Goal: Transaction & Acquisition: Subscribe to service/newsletter

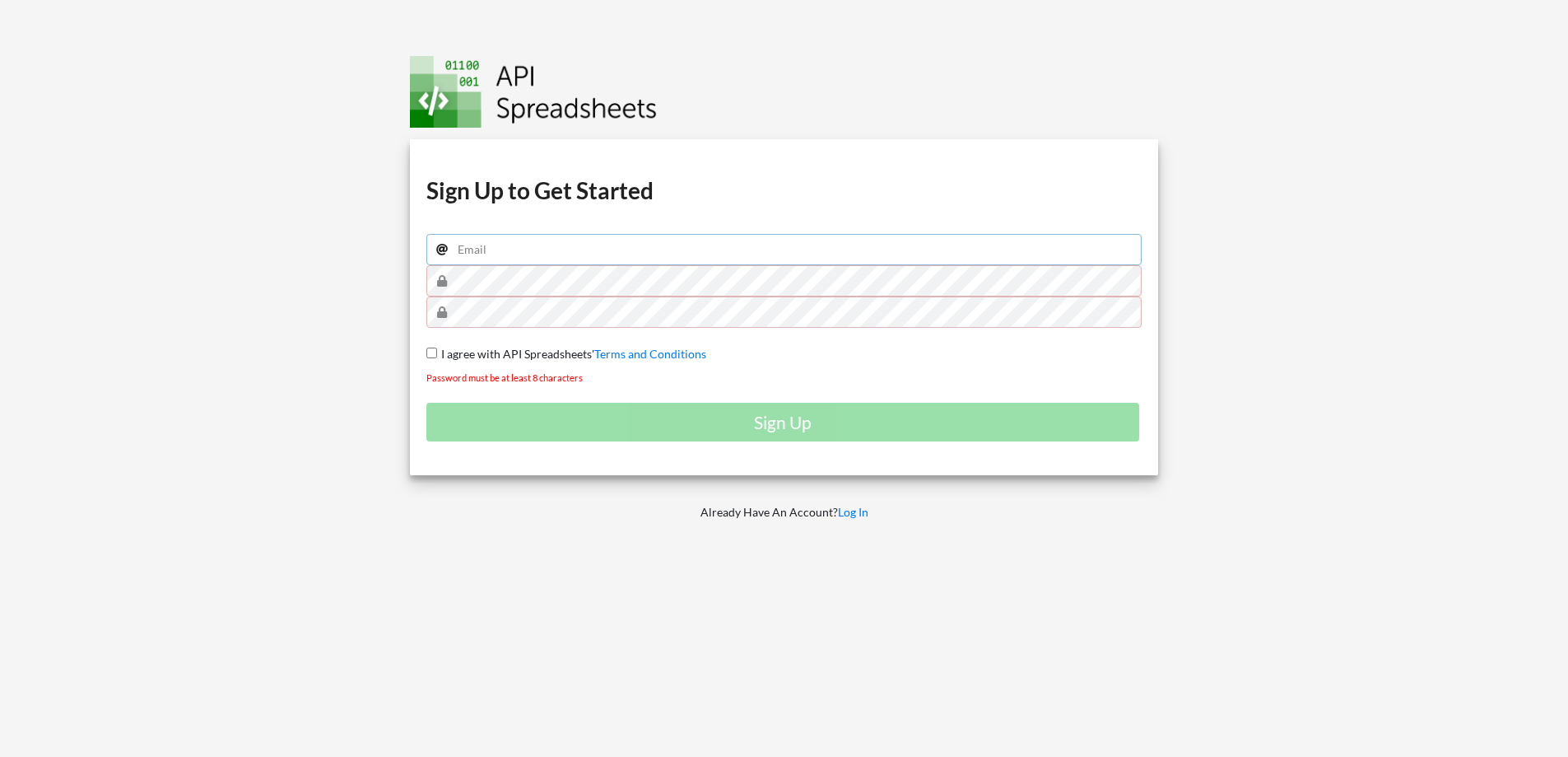
click at [593, 246] on input "email" at bounding box center [784, 249] width 716 height 31
type input "[EMAIL_ADDRESS][DOMAIN_NAME]"
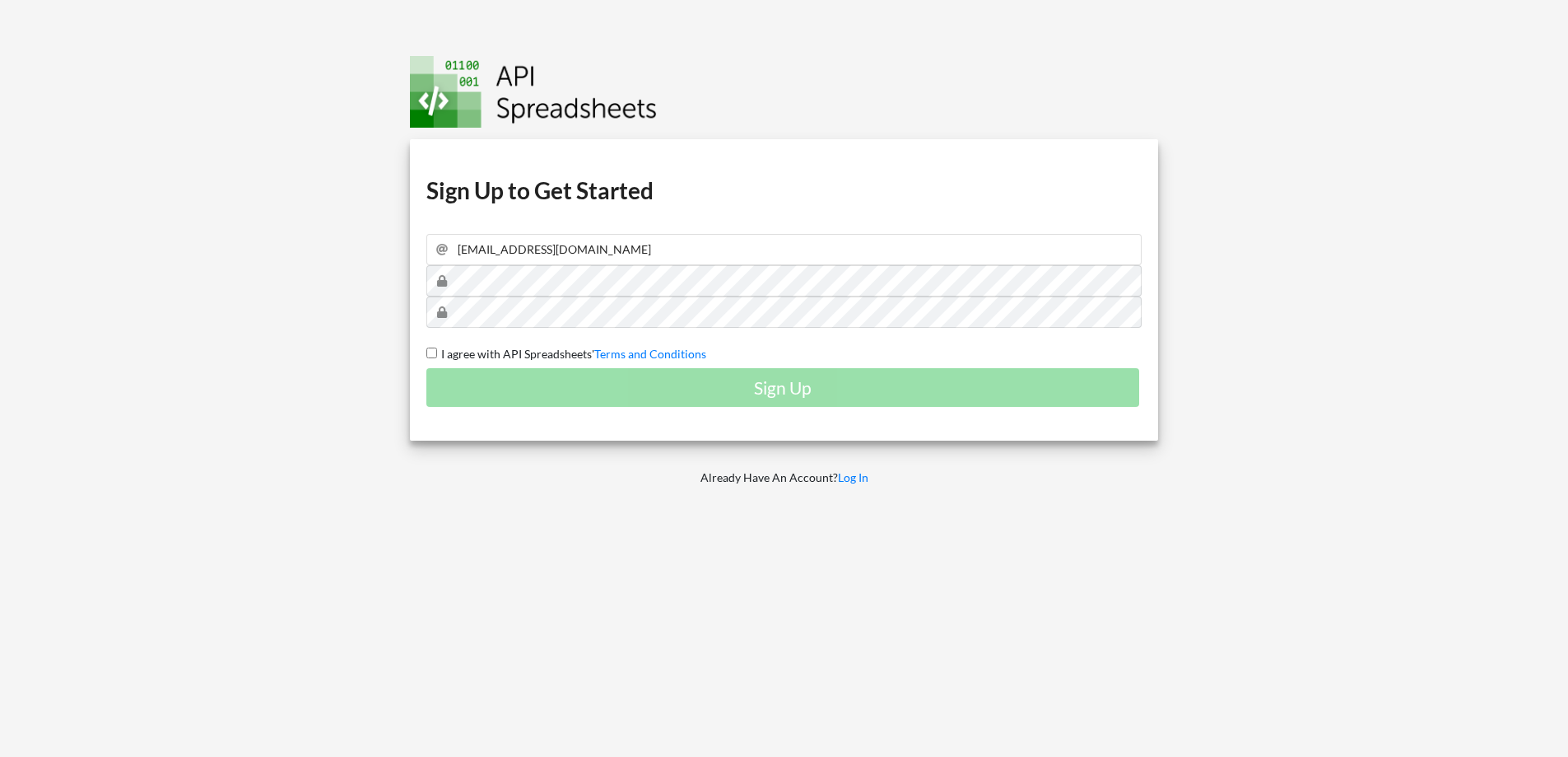
click at [474, 349] on span "I agree with API Spreadsheets'" at bounding box center [515, 354] width 157 height 14
click at [437, 349] on input "I agree with API Spreadsheets' Terms and Conditions" at bounding box center [432, 353] width 11 height 11
checkbox input "true"
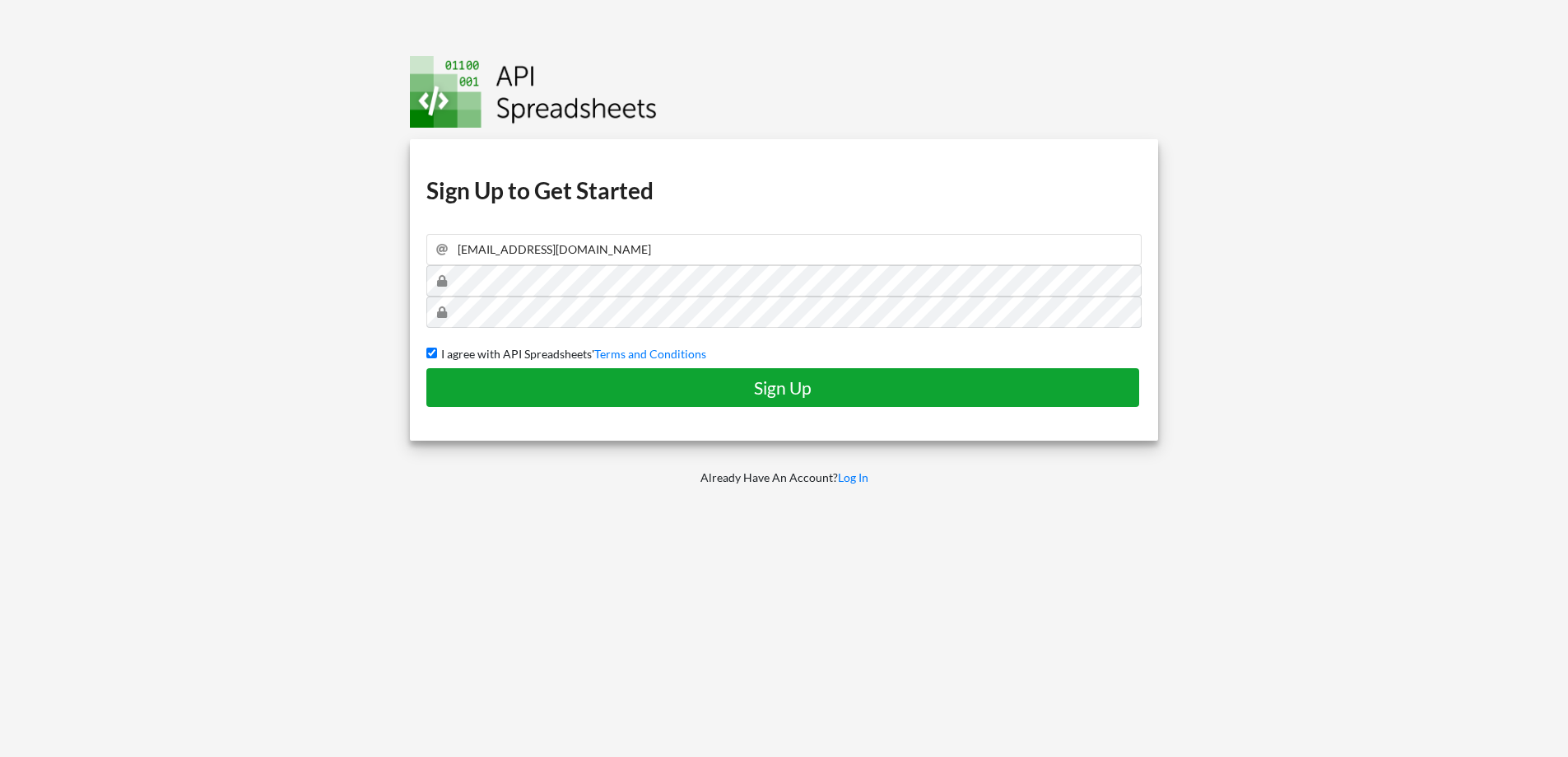
click at [539, 385] on h4 "Sign Up" at bounding box center [783, 387] width 678 height 20
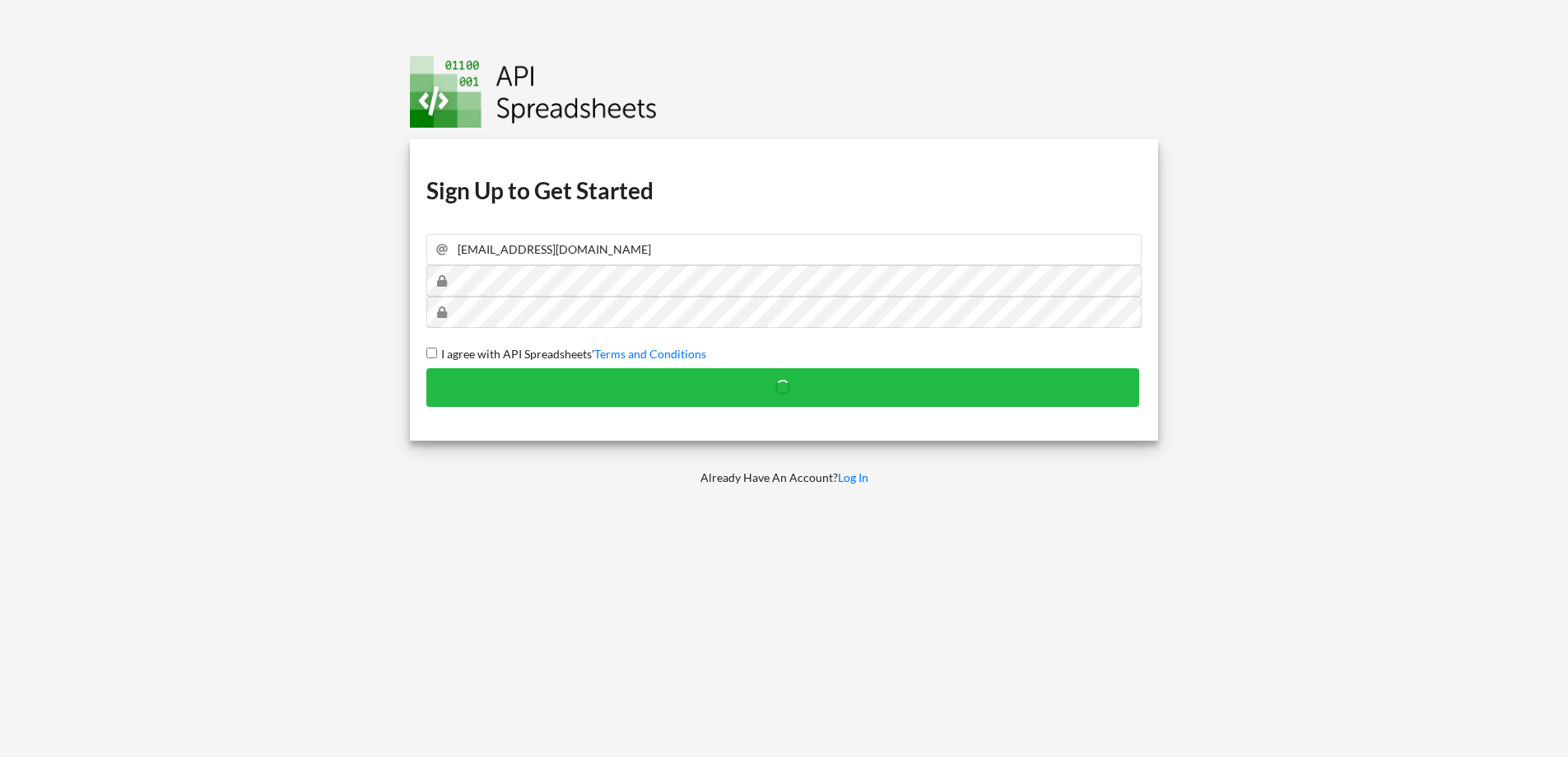
checkbox input "false"
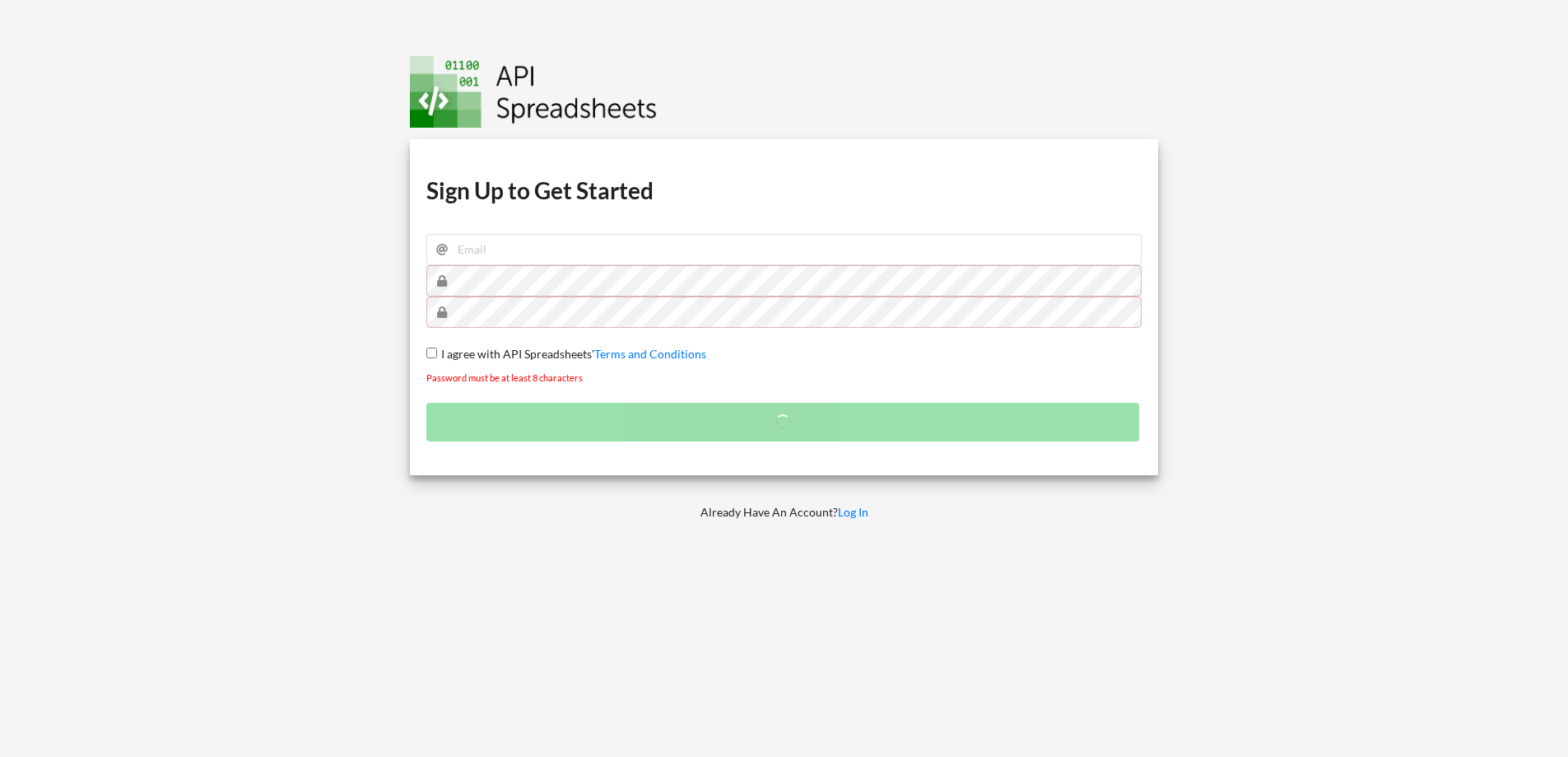
click at [536, 232] on div "Download hidden Download hidden Download hidden Download hidden Sign Up to Get …" at bounding box center [784, 307] width 749 height 336
drag, startPoint x: 534, startPoint y: 246, endPoint x: 555, endPoint y: 253, distance: 22.1
click at [534, 246] on input "email" at bounding box center [784, 249] width 716 height 31
type input "[EMAIL_ADDRESS][DOMAIN_NAME]"
click at [618, 263] on input "[EMAIL_ADDRESS][DOMAIN_NAME]" at bounding box center [784, 249] width 716 height 31
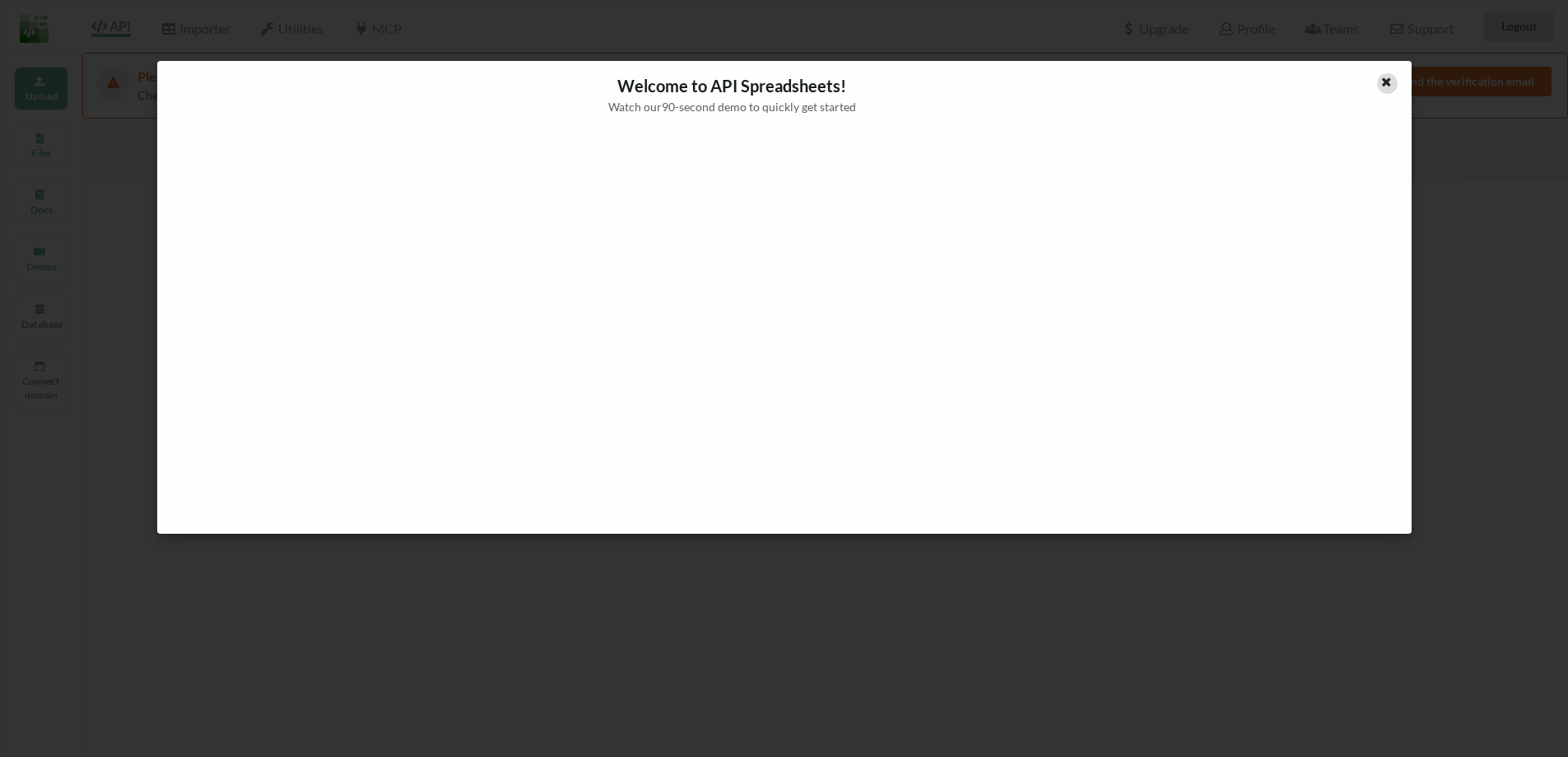
click at [1387, 82] on icon at bounding box center [1386, 80] width 14 height 12
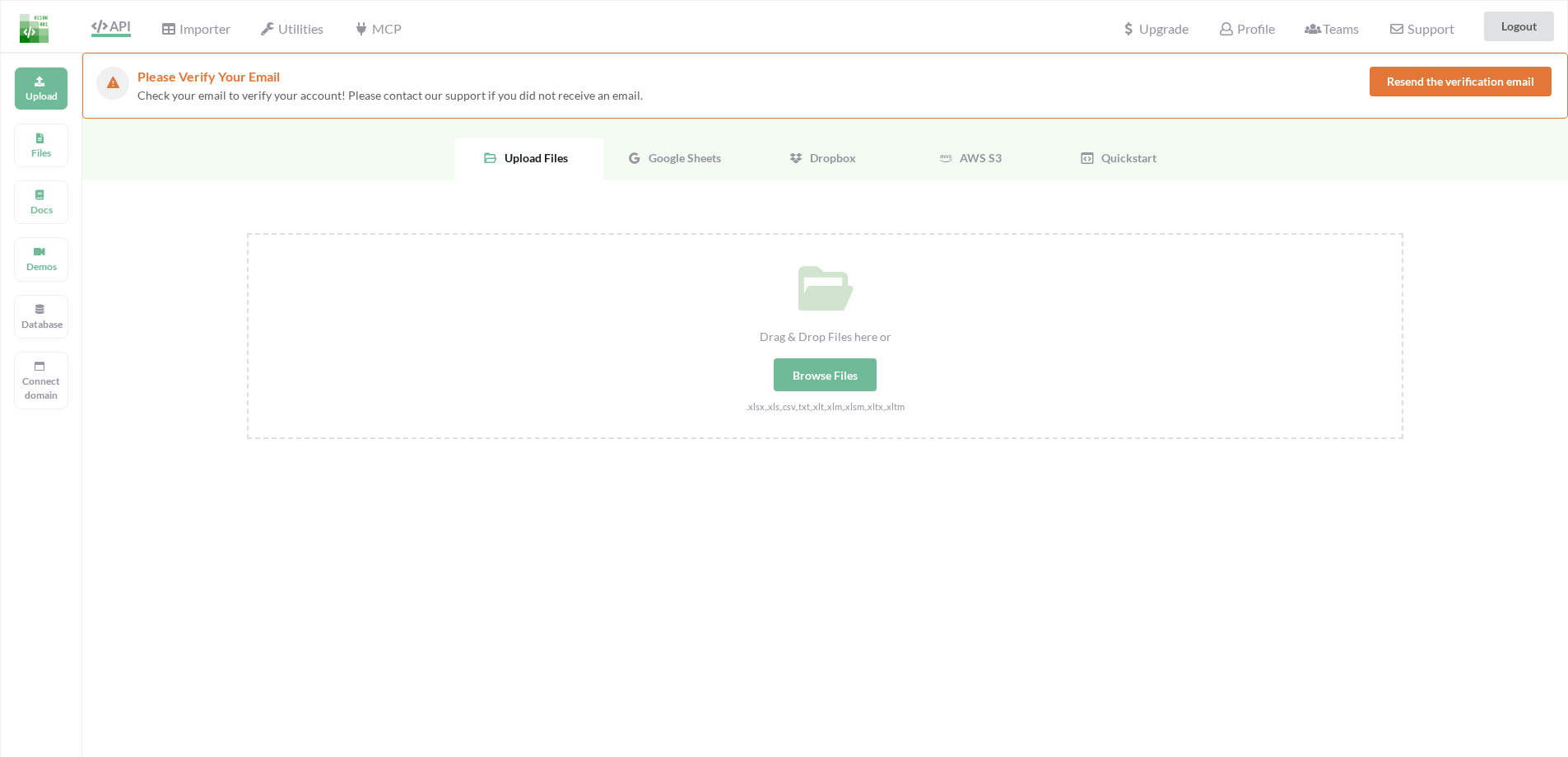
click at [690, 167] on div "Google Sheets" at bounding box center [678, 158] width 148 height 41
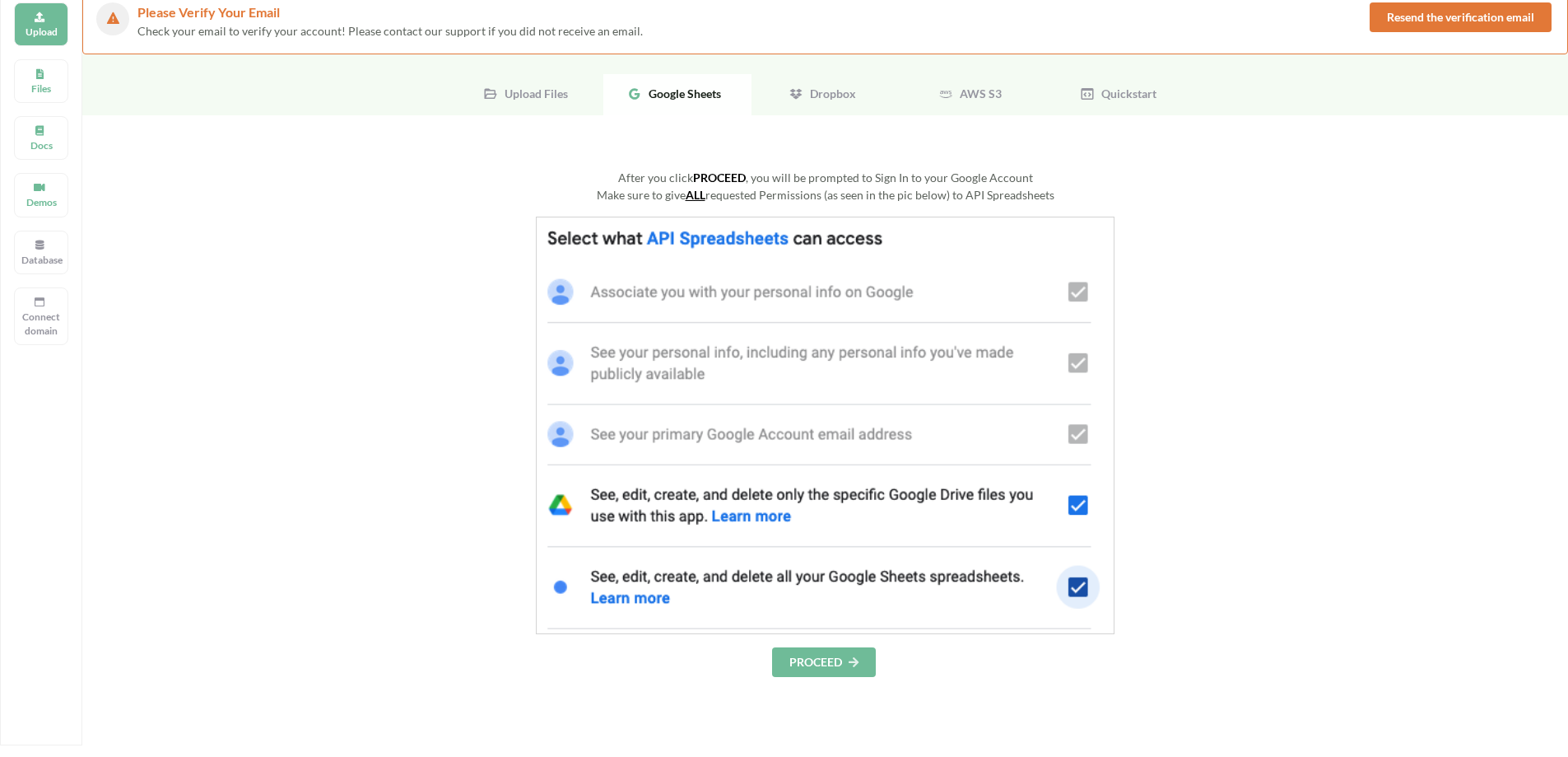
scroll to position [329, 0]
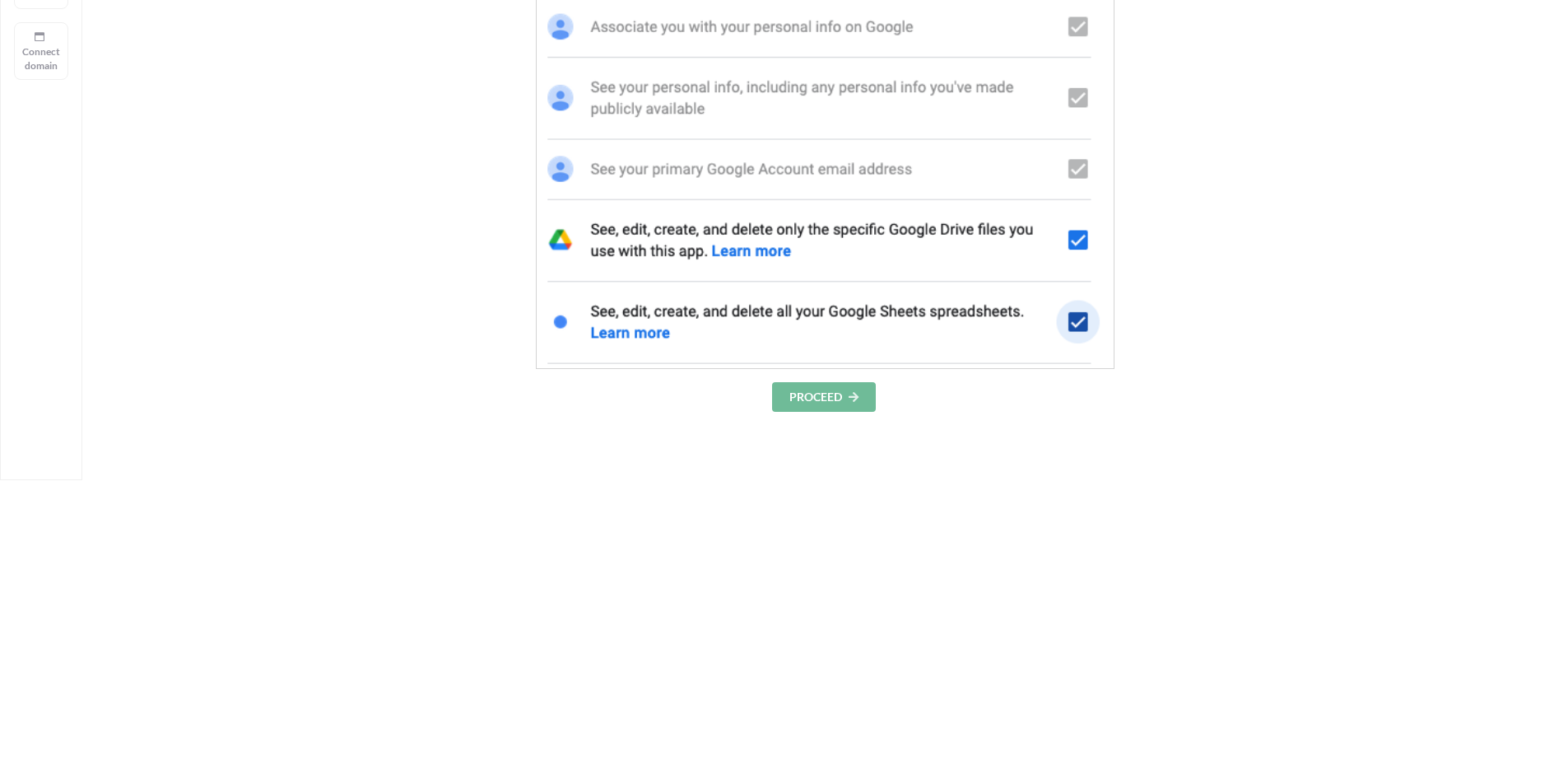
click at [855, 405] on button "PROCEED" at bounding box center [823, 397] width 104 height 29
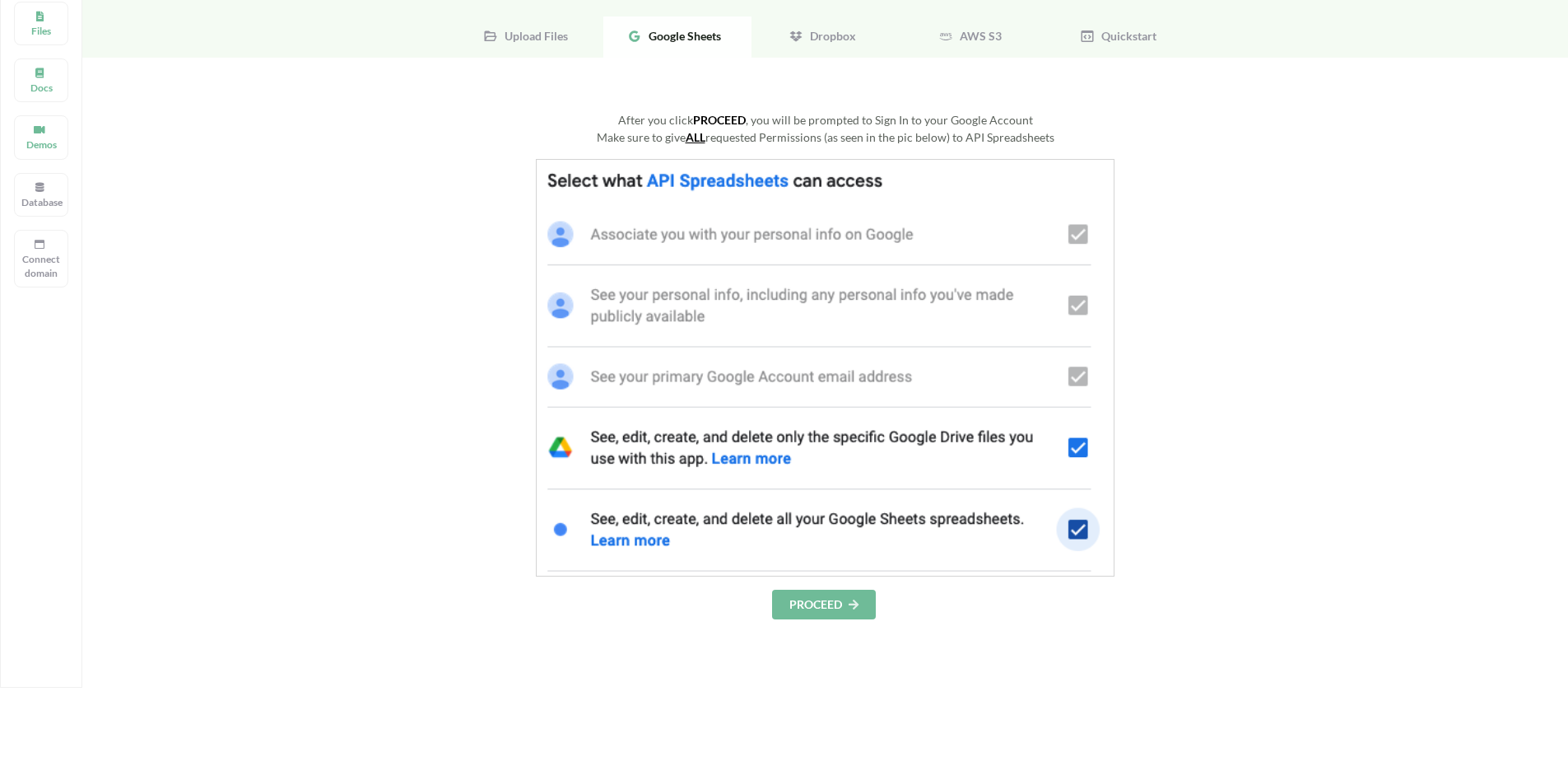
scroll to position [165, 0]
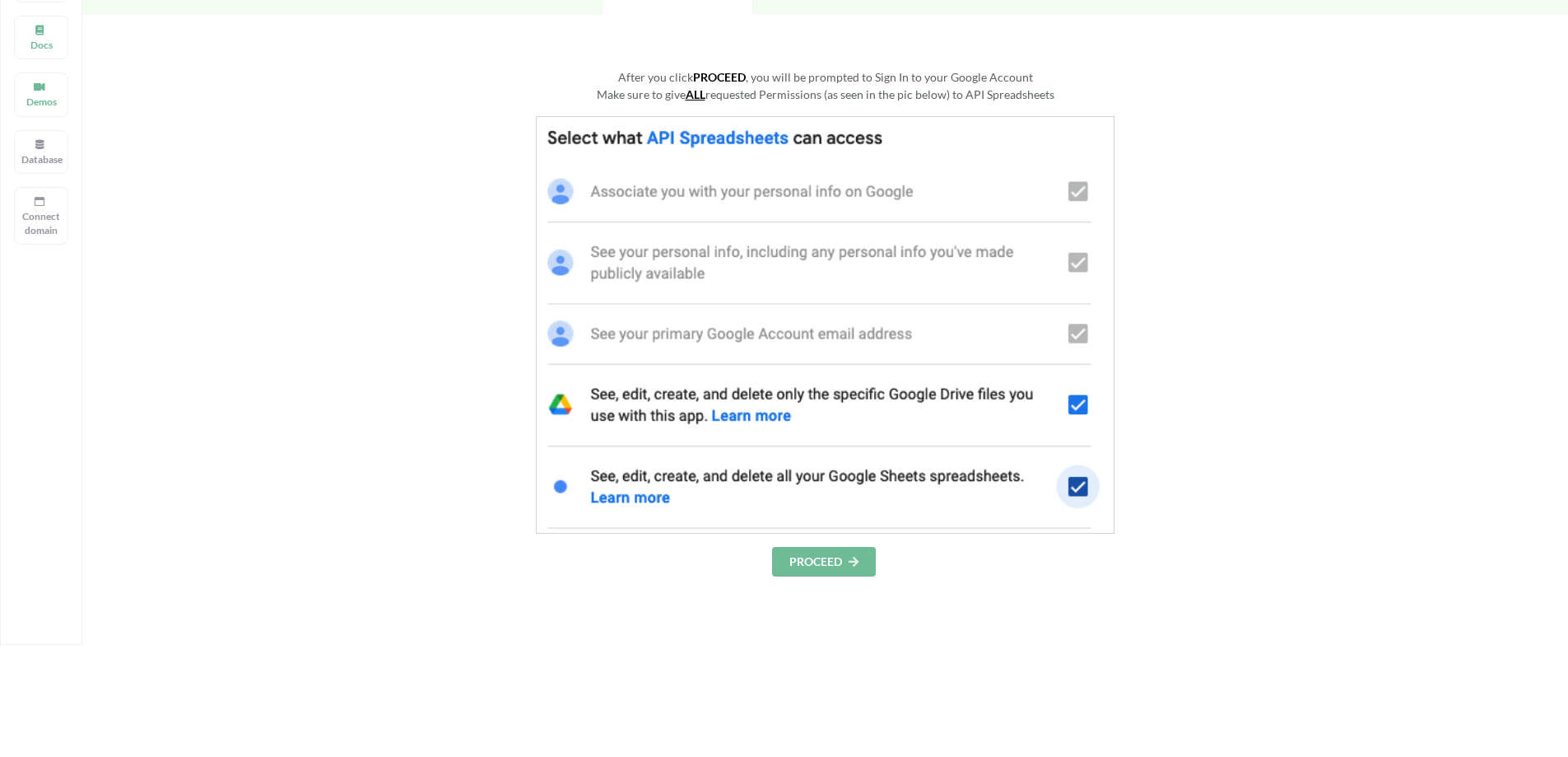
click at [827, 557] on button "PROCEED" at bounding box center [823, 561] width 104 height 29
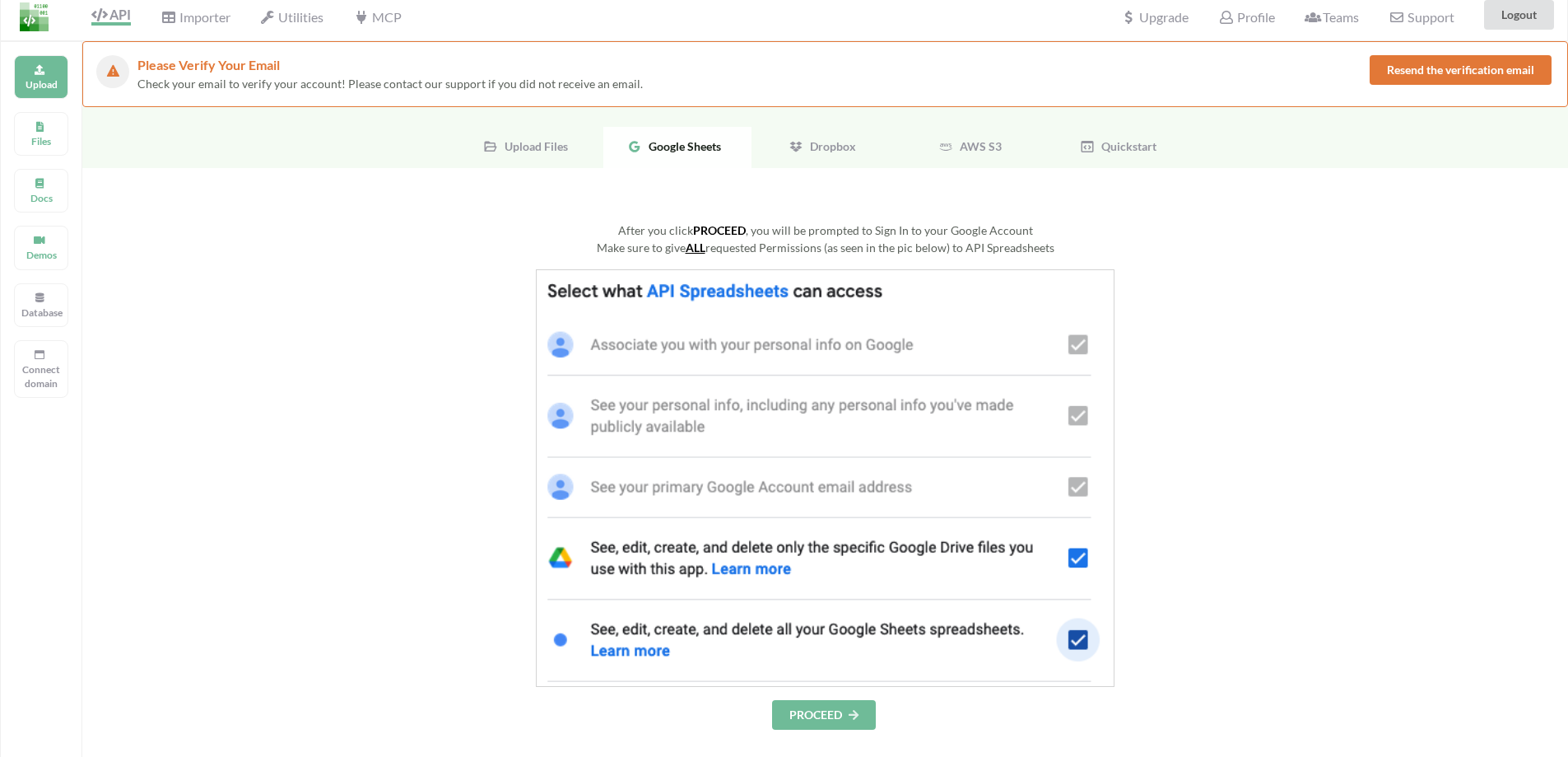
scroll to position [0, 0]
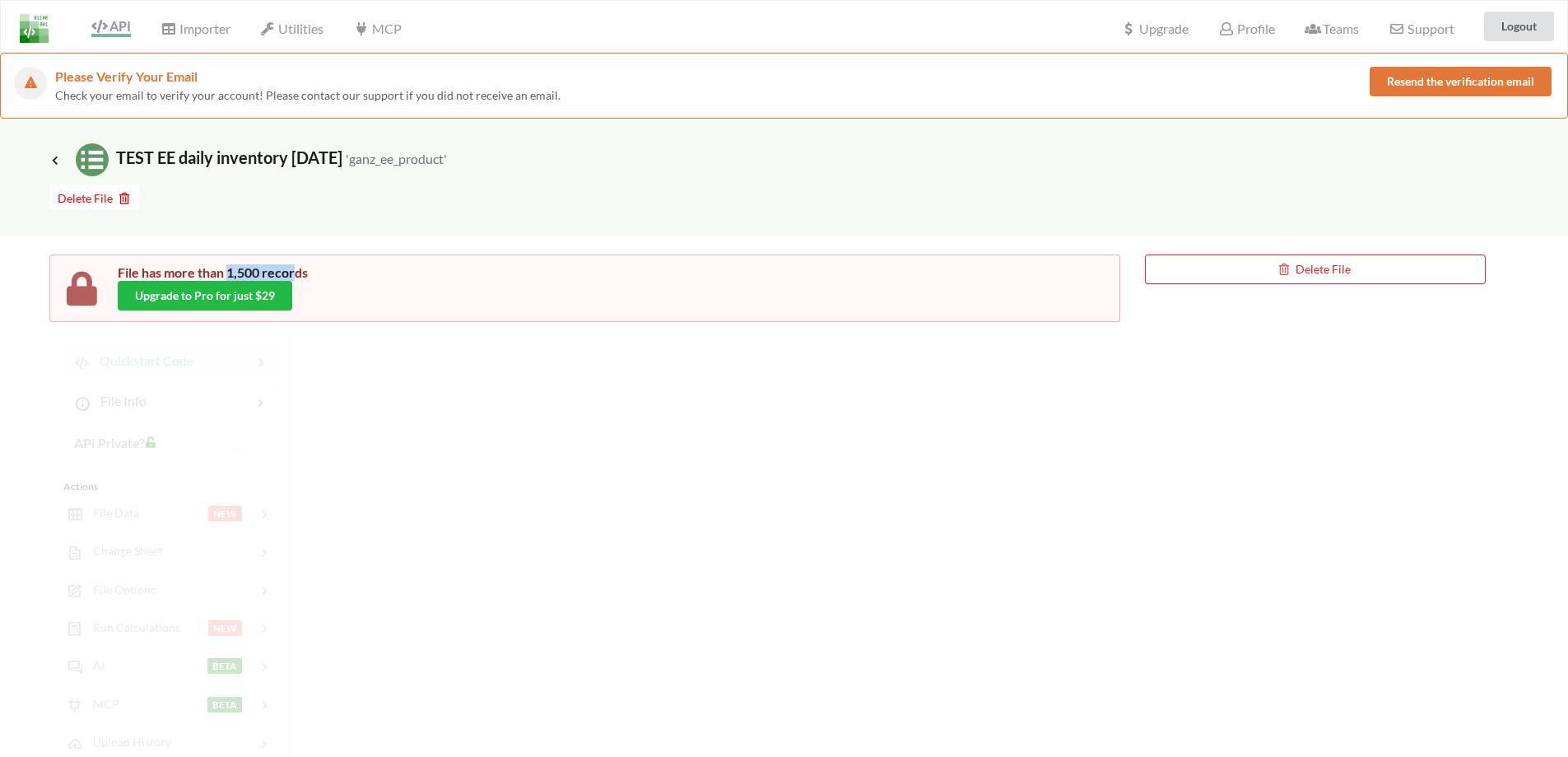
drag, startPoint x: 230, startPoint y: 271, endPoint x: 302, endPoint y: 271, distance: 72.0
click at [300, 271] on div "File has more than 1,500 records" at bounding box center [610, 273] width 986 height 17
click at [302, 271] on div "File has more than 1,500 records" at bounding box center [610, 273] width 986 height 17
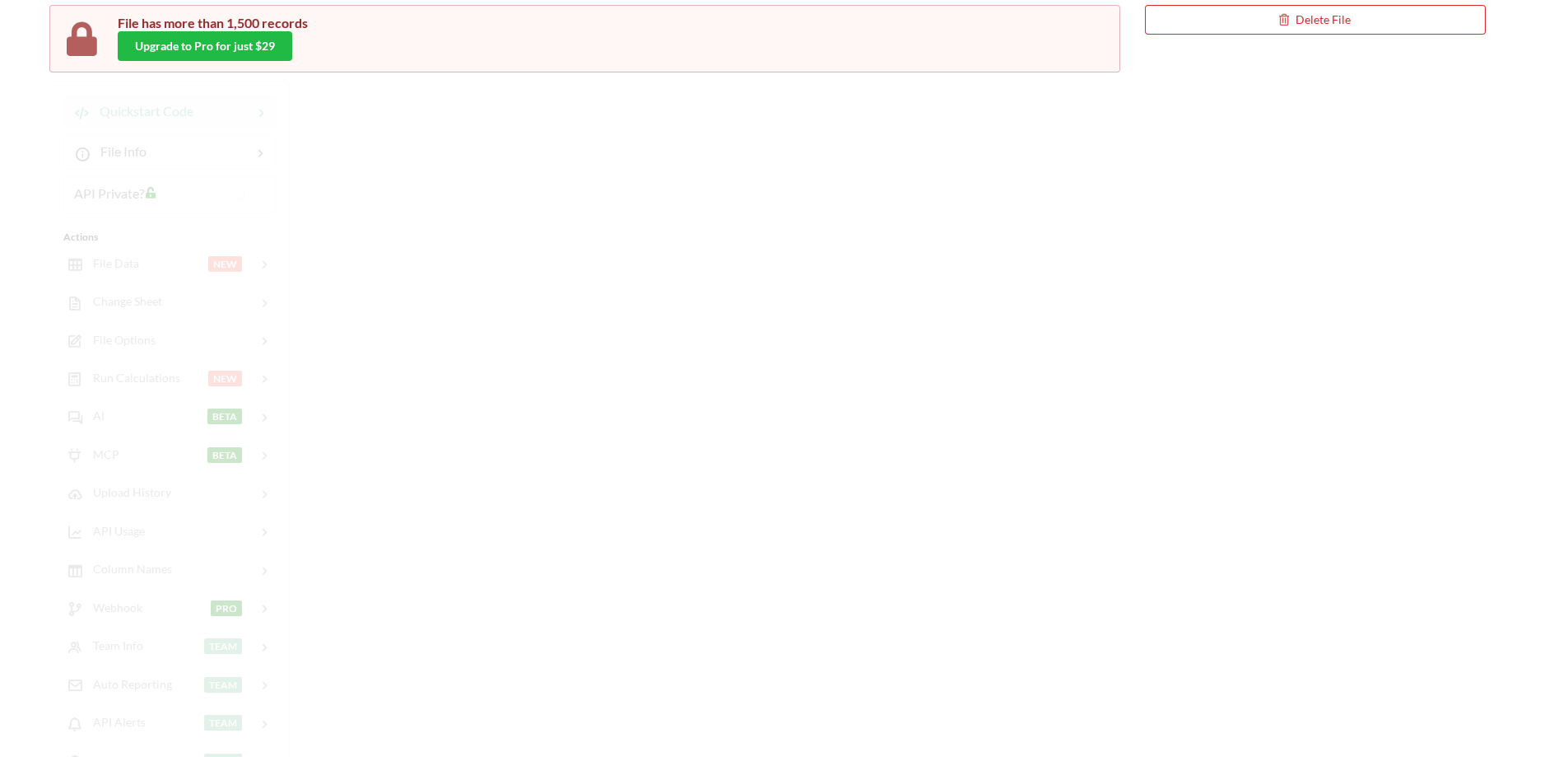
scroll to position [83, 0]
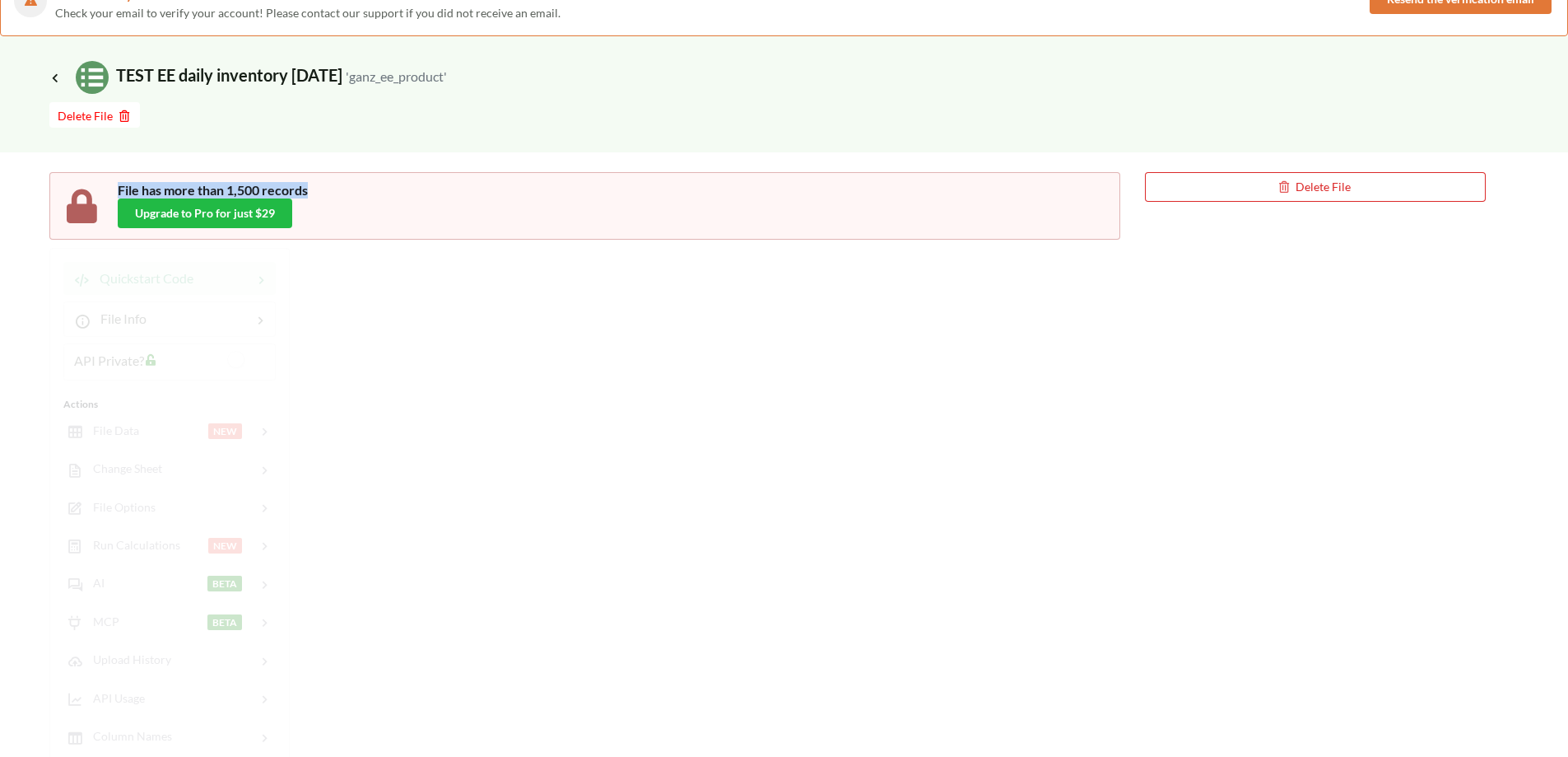
drag, startPoint x: 263, startPoint y: 193, endPoint x: 114, endPoint y: 190, distance: 149.0
click at [114, 190] on div "File has more than 1,500 records Upgrade to Pro for just $29" at bounding box center [585, 205] width 1071 height 67
drag, startPoint x: 311, startPoint y: 195, endPoint x: 96, endPoint y: 185, distance: 215.2
click at [96, 185] on div "File has more than 1,500 records Upgrade to Pro for just $29" at bounding box center [585, 205] width 1071 height 67
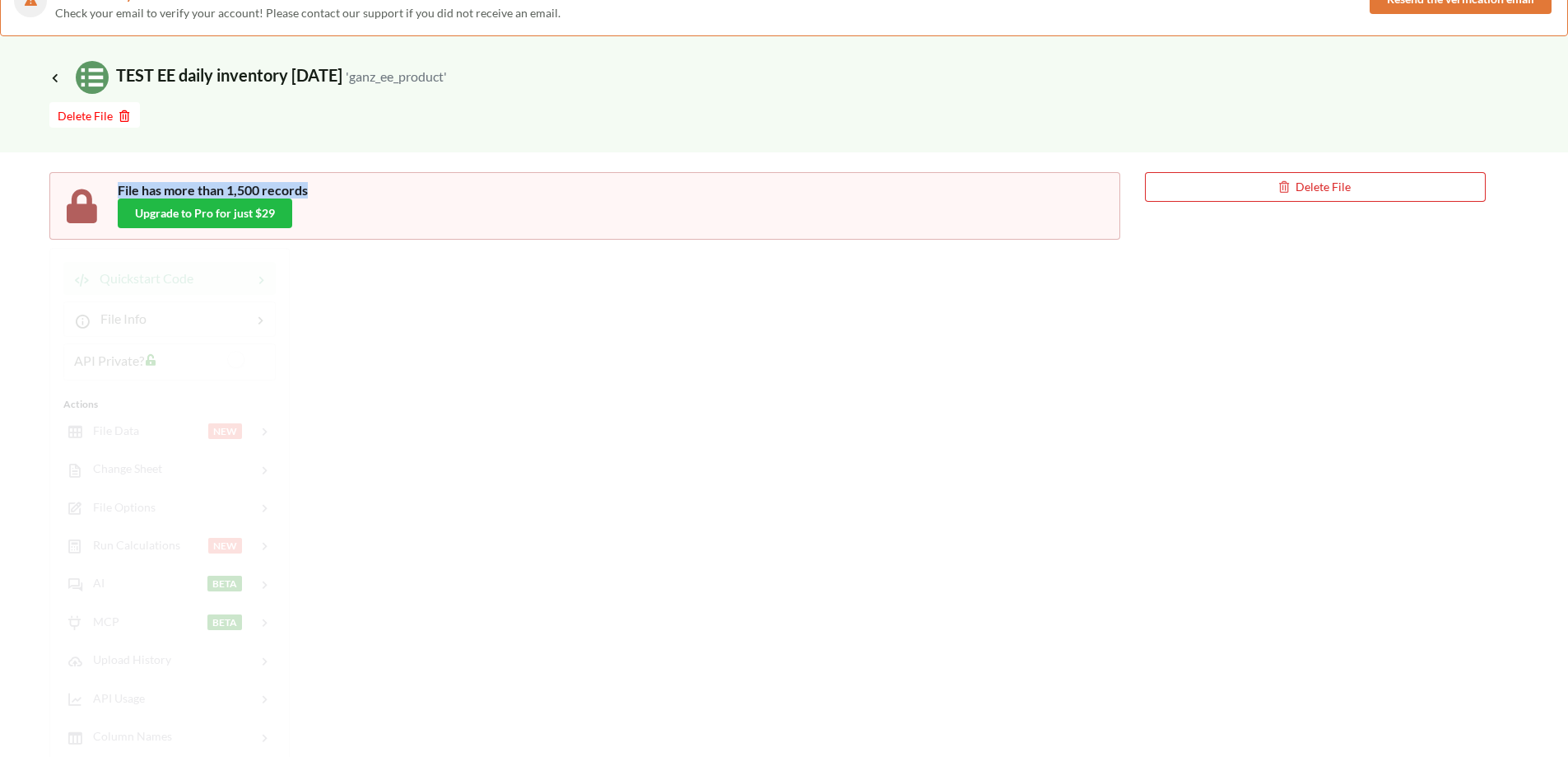
click at [188, 190] on div "File has more than 1,500 records" at bounding box center [610, 190] width 986 height 17
drag, startPoint x: 235, startPoint y: 188, endPoint x: 79, endPoint y: 189, distance: 156.0
click at [79, 189] on div "File has more than 1,500 records Upgrade to Pro for just $29" at bounding box center [585, 205] width 1071 height 67
click at [307, 265] on div "File has more than 1,500 records Upgrade to Pro for just $29 Delete File Quicks…" at bounding box center [768, 594] width 1437 height 845
drag, startPoint x: 310, startPoint y: 184, endPoint x: 113, endPoint y: 184, distance: 197.0
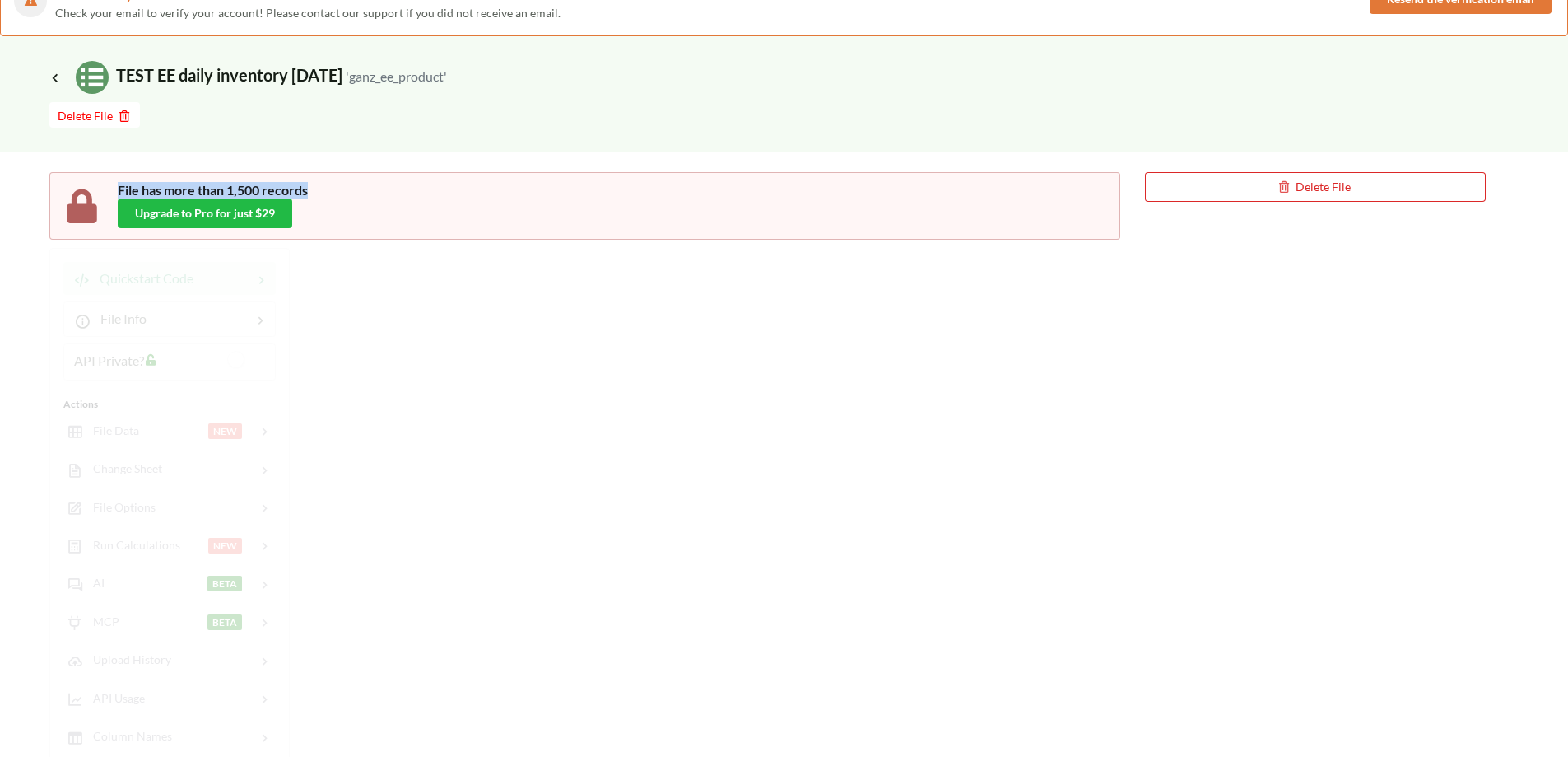
click at [113, 184] on div "File has more than 1,500 records Upgrade to Pro for just $29" at bounding box center [585, 205] width 1071 height 67
drag, startPoint x: 290, startPoint y: 188, endPoint x: 111, endPoint y: 181, distance: 179.1
click at [111, 181] on div "File has more than 1,500 records Upgrade to Pro for just $29" at bounding box center [585, 205] width 1071 height 67
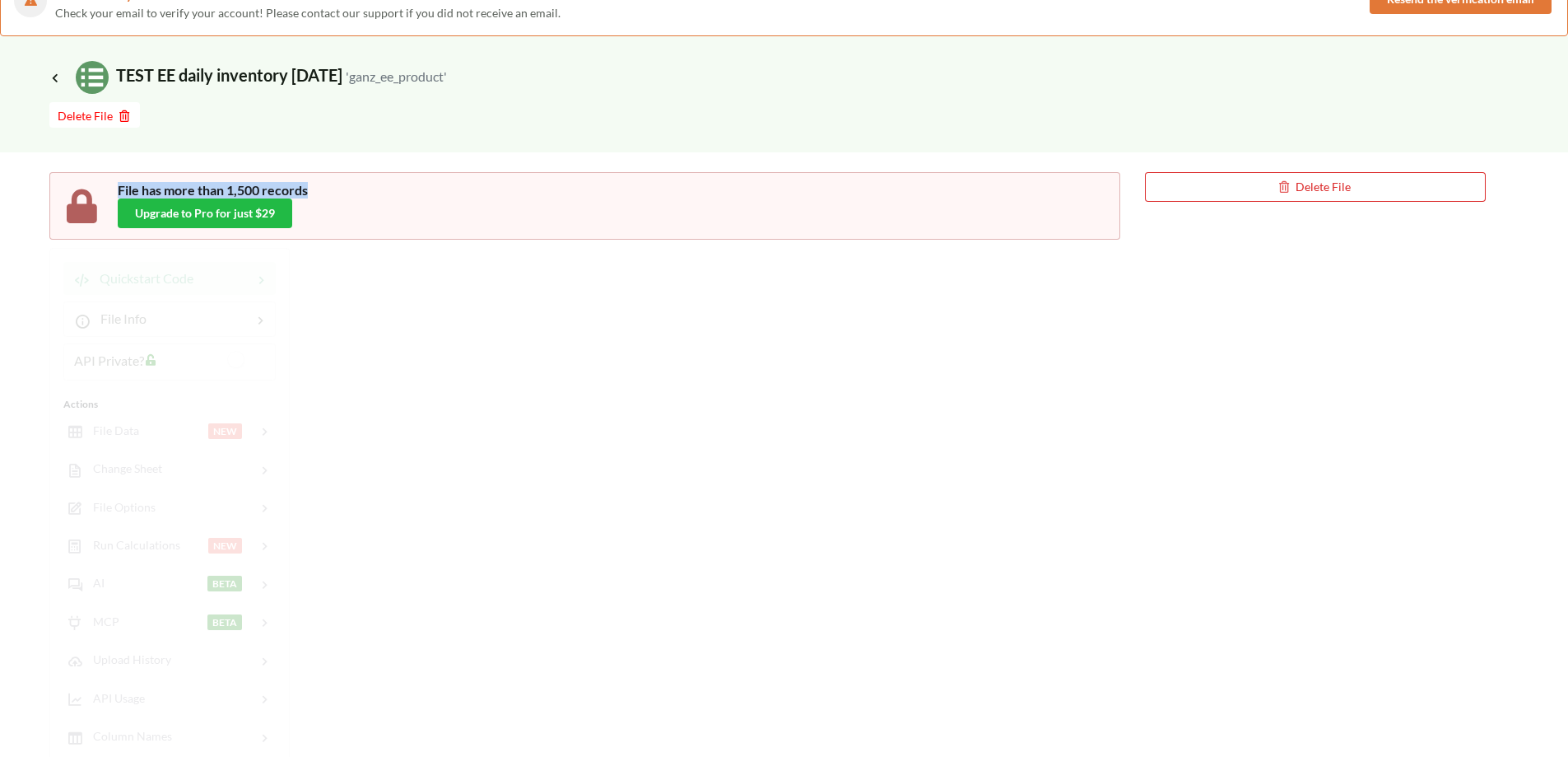
drag, startPoint x: 281, startPoint y: 188, endPoint x: 100, endPoint y: 179, distance: 181.2
click at [100, 179] on div "File has more than 1,500 records Upgrade to Pro for just $29" at bounding box center [585, 205] width 1071 height 67
drag, startPoint x: 325, startPoint y: 194, endPoint x: 123, endPoint y: 196, distance: 202.0
click at [123, 196] on div "File has more than 1,500 records" at bounding box center [610, 190] width 986 height 17
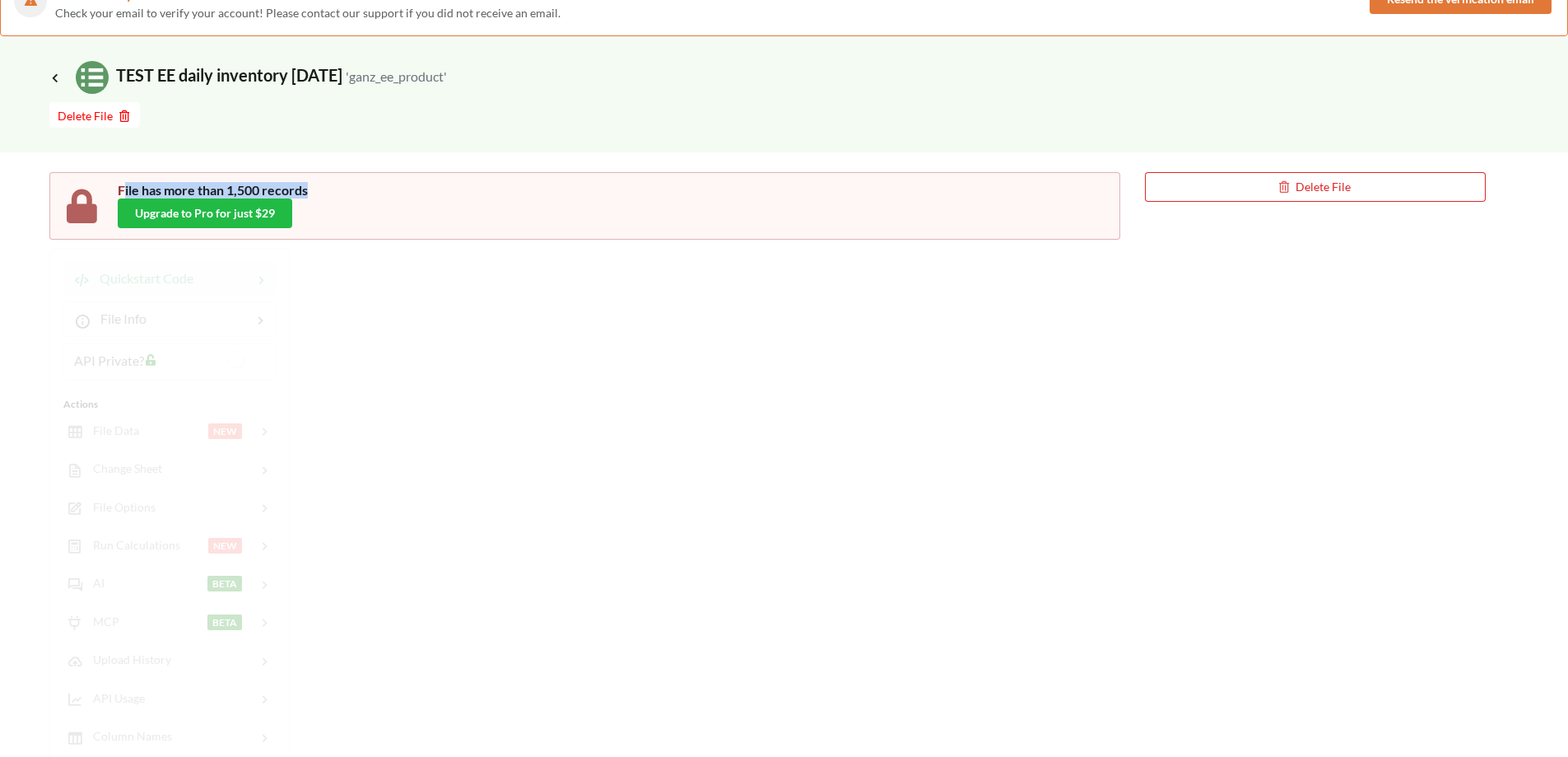
click at [123, 196] on div "File has more than 1,500 records" at bounding box center [610, 190] width 986 height 17
drag, startPoint x: 312, startPoint y: 191, endPoint x: 174, endPoint y: 191, distance: 138.0
click at [174, 191] on div "File has more than 1,500 records" at bounding box center [610, 190] width 986 height 17
click at [1258, 176] on button "Delete File" at bounding box center [1316, 186] width 341 height 29
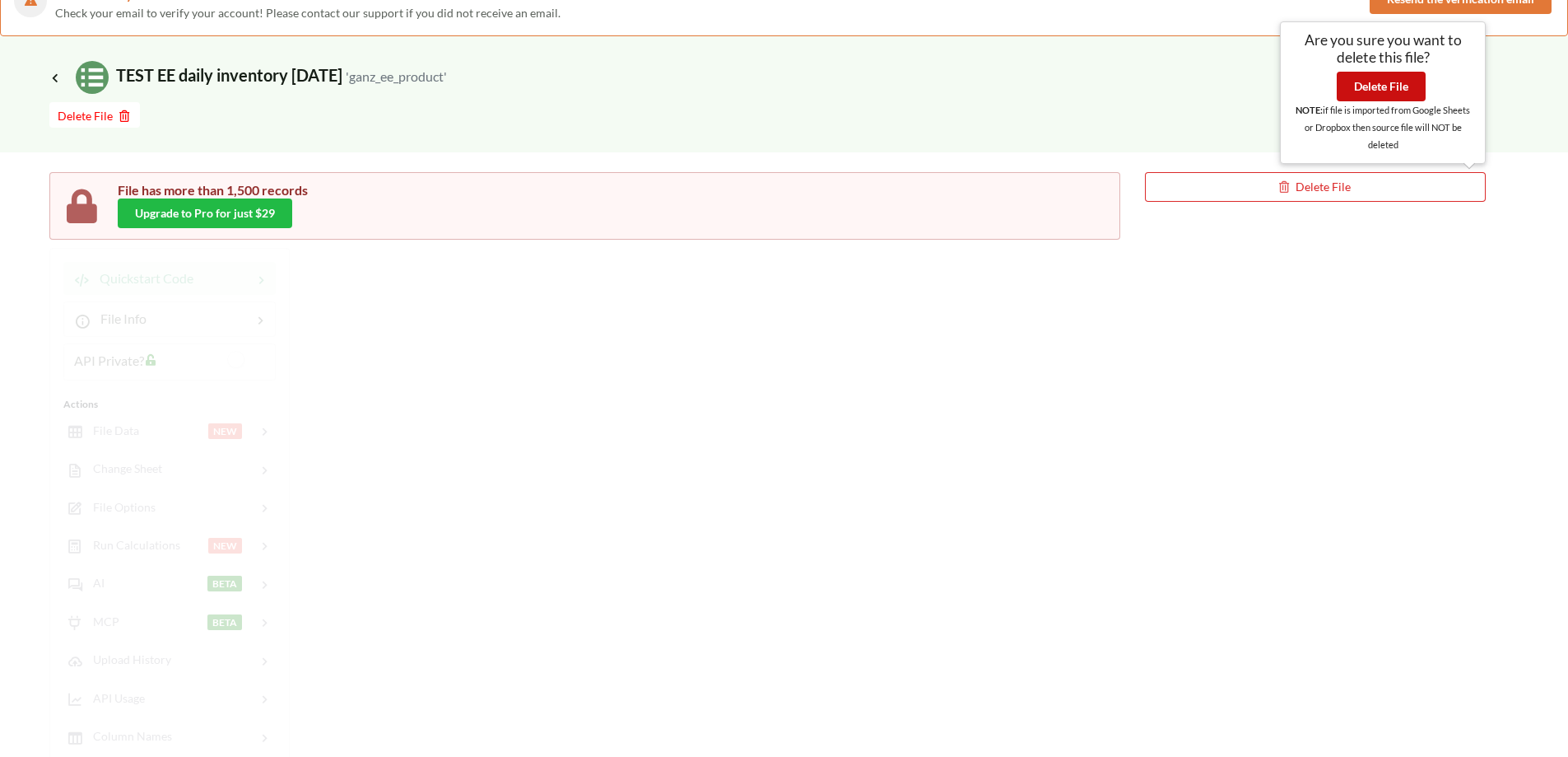
drag, startPoint x: 1381, startPoint y: 92, endPoint x: 1282, endPoint y: 94, distance: 99.0
click at [1380, 92] on button "Delete File" at bounding box center [1381, 86] width 89 height 29
